Goal: Transaction & Acquisition: Subscribe to service/newsletter

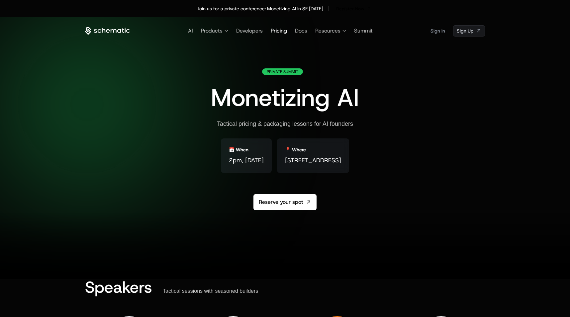
click at [275, 33] on span "Pricing" at bounding box center [279, 30] width 16 height 7
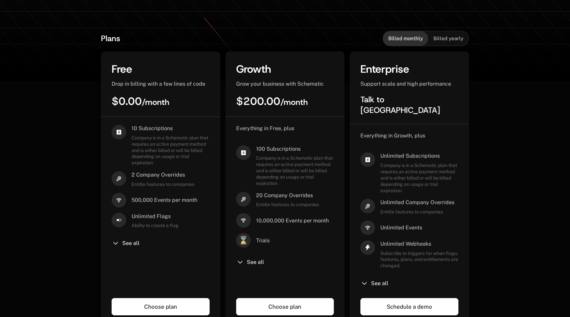
scroll to position [138, 0]
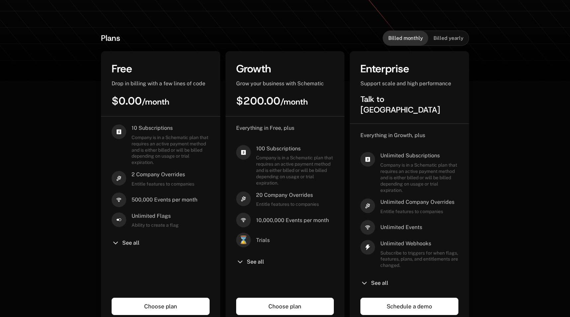
click at [265, 155] on span "Company is in a Schematic plan that requires an active payment method and is ei…" at bounding box center [295, 170] width 78 height 31
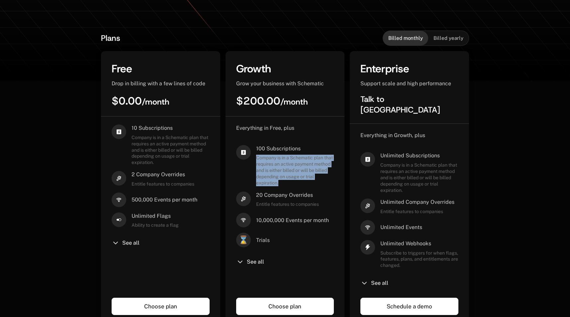
click at [265, 155] on span "Company is in a Schematic plan that requires an active payment method and is ei…" at bounding box center [295, 170] width 78 height 31
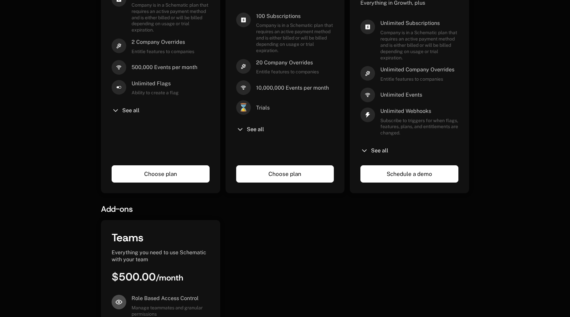
scroll to position [290, 0]
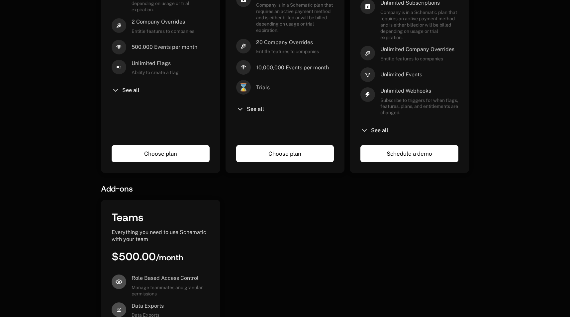
click at [128, 85] on div "10 Subscriptions Company is in a Schematic plan that requires an active payment…" at bounding box center [161, 53] width 98 height 163
click at [127, 88] on span "See all" at bounding box center [130, 90] width 17 height 5
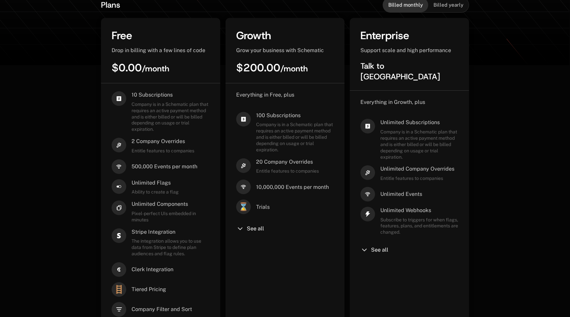
scroll to position [176, 0]
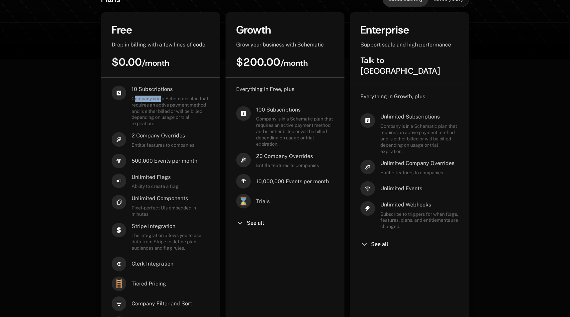
drag, startPoint x: 135, startPoint y: 98, endPoint x: 161, endPoint y: 98, distance: 26.3
click at [161, 98] on span "Company is in a Schematic plan that requires an active payment method and is ei…" at bounding box center [171, 111] width 78 height 31
click at [145, 99] on span "Company is in a Schematic plan that requires an active payment method and is ei…" at bounding box center [171, 111] width 78 height 31
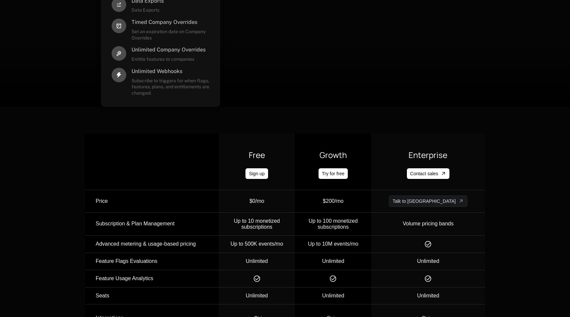
scroll to position [809, 0]
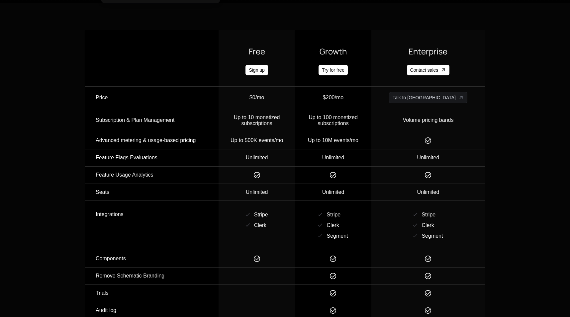
drag, startPoint x: 270, startPoint y: 104, endPoint x: 297, endPoint y: 100, distance: 27.3
click at [295, 100] on td "$0/mo" at bounding box center [257, 98] width 76 height 22
drag, startPoint x: 257, startPoint y: 94, endPoint x: 294, endPoint y: 94, distance: 37.2
click at [292, 94] on div "$0/mo" at bounding box center [257, 97] width 76 height 11
drag, startPoint x: 278, startPoint y: 92, endPoint x: 267, endPoint y: 92, distance: 10.3
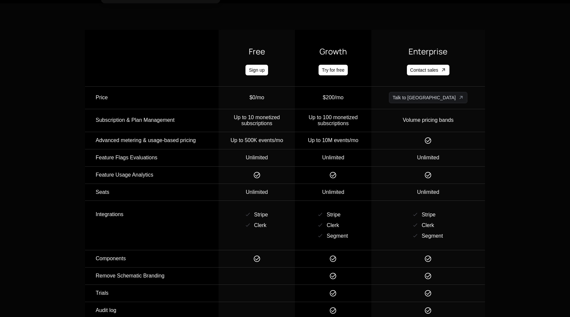
click at [272, 92] on td "$0/mo" at bounding box center [257, 98] width 76 height 22
drag, startPoint x: 272, startPoint y: 97, endPoint x: 278, endPoint y: 97, distance: 5.6
click at [264, 97] on div "$0/mo" at bounding box center [257, 97] width 15 height 11
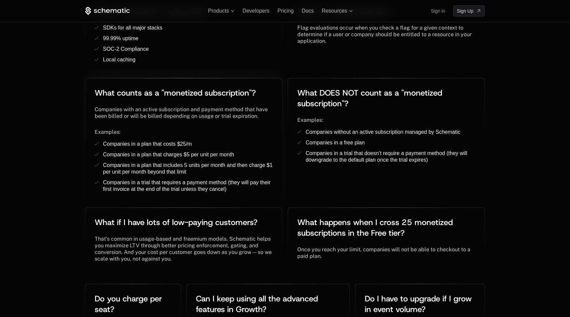
scroll to position [1378, 0]
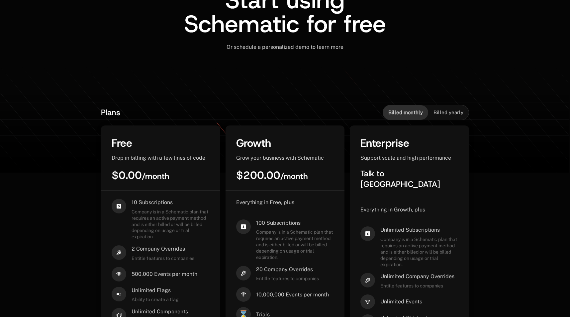
scroll to position [202, 0]
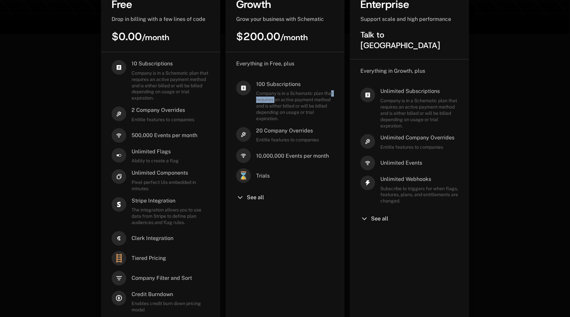
drag, startPoint x: 262, startPoint y: 102, endPoint x: 287, endPoint y: 102, distance: 24.9
click at [287, 102] on span "Company is in a Schematic plan that requires an active payment method and is ei…" at bounding box center [295, 105] width 78 height 31
drag, startPoint x: 264, startPoint y: 85, endPoint x: 284, endPoint y: 85, distance: 20.6
click at [284, 85] on span "100 Subscriptions" at bounding box center [295, 84] width 78 height 7
drag, startPoint x: 169, startPoint y: 81, endPoint x: 150, endPoint y: 81, distance: 18.6
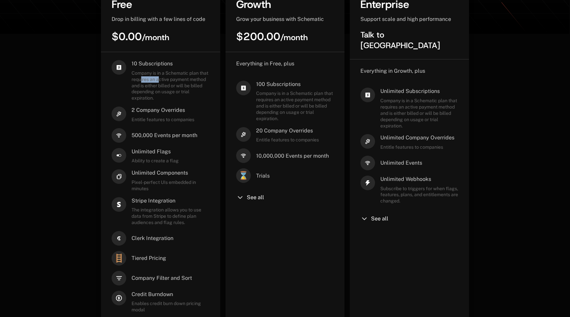
click at [150, 81] on span "Company is in a Schematic plan that requires an active payment method and is ei…" at bounding box center [171, 85] width 78 height 31
click at [167, 103] on div "10 Subscriptions Company is in a Schematic plan that requires an active payment…" at bounding box center [161, 196] width 98 height 272
drag, startPoint x: 132, startPoint y: 64, endPoint x: 184, endPoint y: 64, distance: 52.2
click at [184, 64] on span "10 Subscriptions" at bounding box center [171, 63] width 78 height 7
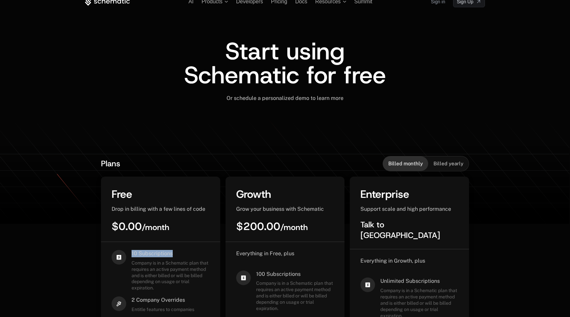
scroll to position [0, 0]
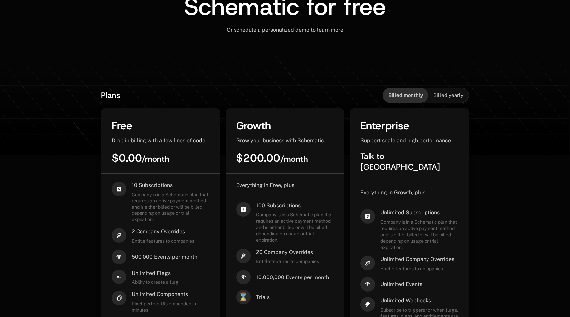
click at [448, 94] on span "Billed yearly" at bounding box center [449, 95] width 30 height 7
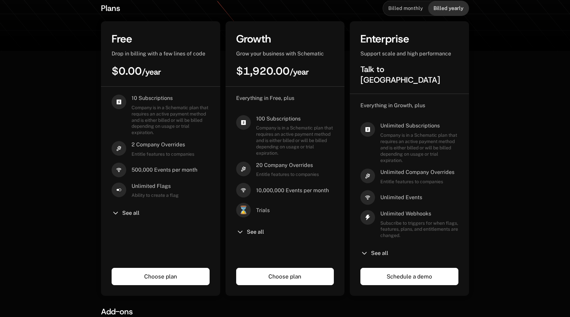
scroll to position [171, 0]
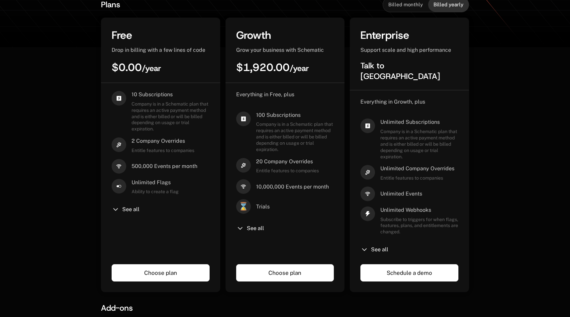
click at [268, 221] on div "Everything in Free, plus 100 Subscriptions Company is in a Schematic plan that …" at bounding box center [285, 172] width 98 height 163
click at [262, 236] on div "Everything in Free, plus 100 Subscriptions Company is in a Schematic plan that …" at bounding box center [285, 172] width 98 height 163
click at [261, 229] on span "See all" at bounding box center [255, 228] width 17 height 5
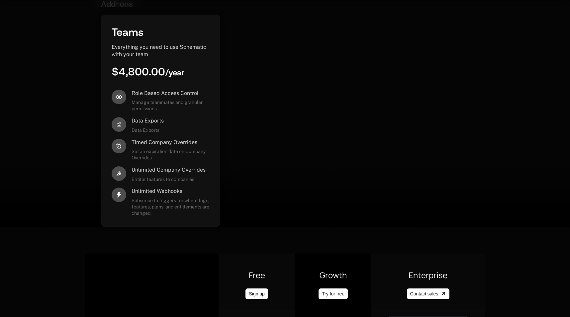
scroll to position [651, 0]
